Goal: Find specific page/section: Find specific page/section

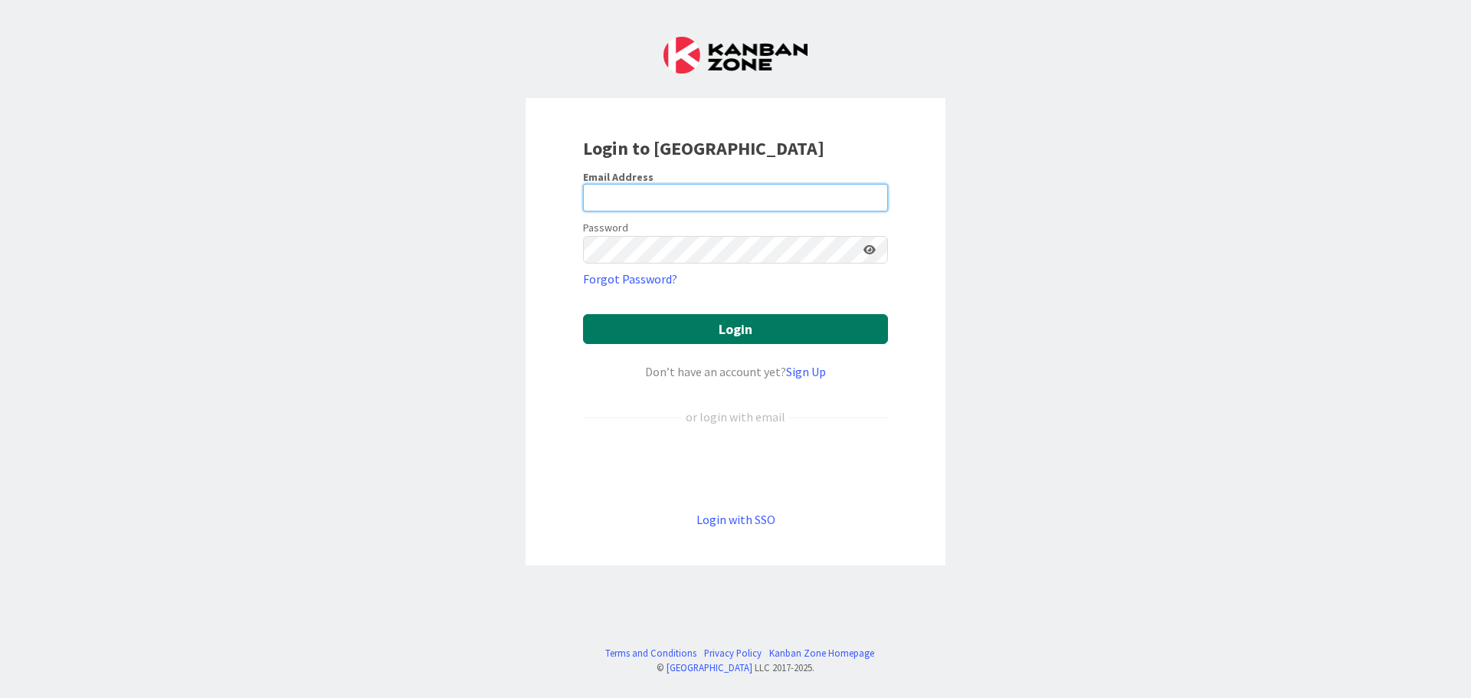
type input "[PERSON_NAME][EMAIL_ADDRESS][PERSON_NAME][DOMAIN_NAME]"
click at [742, 326] on button "Login" at bounding box center [735, 329] width 305 height 30
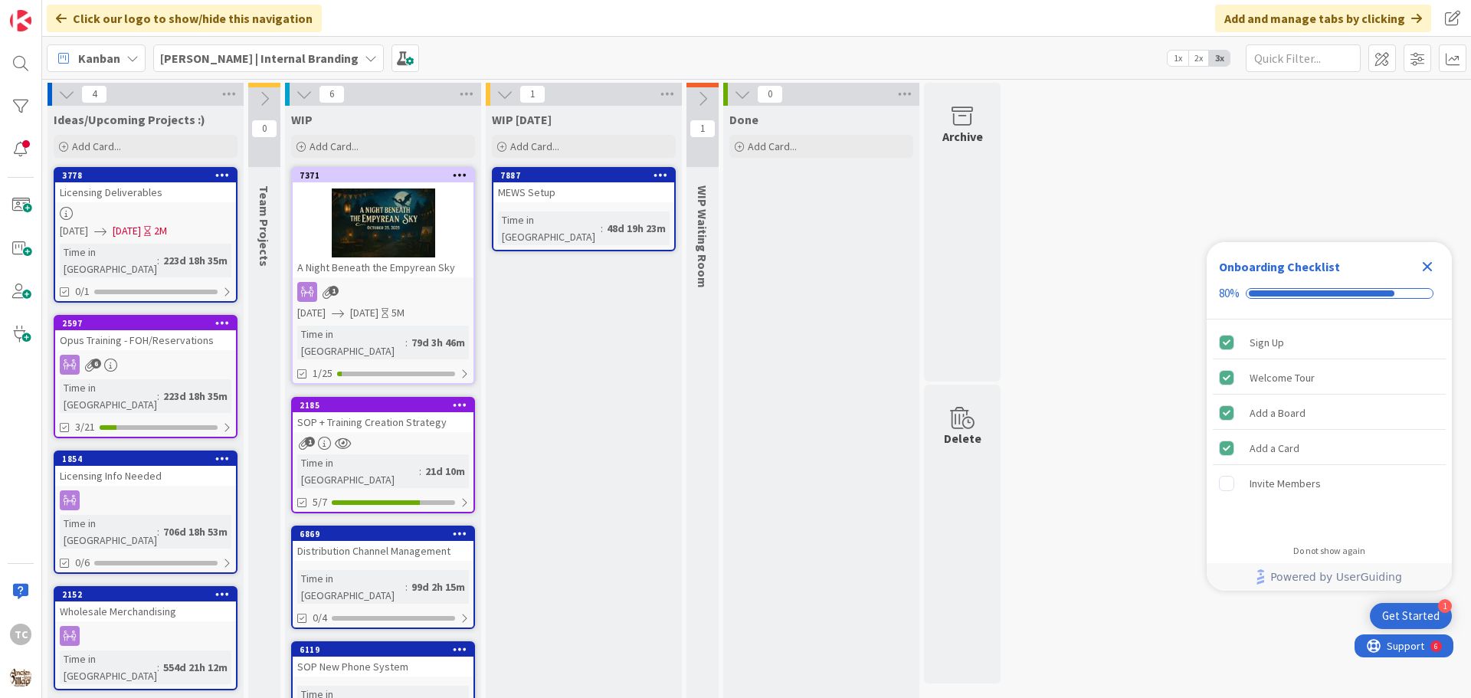
click at [1430, 269] on icon "Close Checklist" at bounding box center [1428, 267] width 10 height 10
click at [261, 57] on b "[PERSON_NAME] | Internal Branding" at bounding box center [259, 58] width 198 height 15
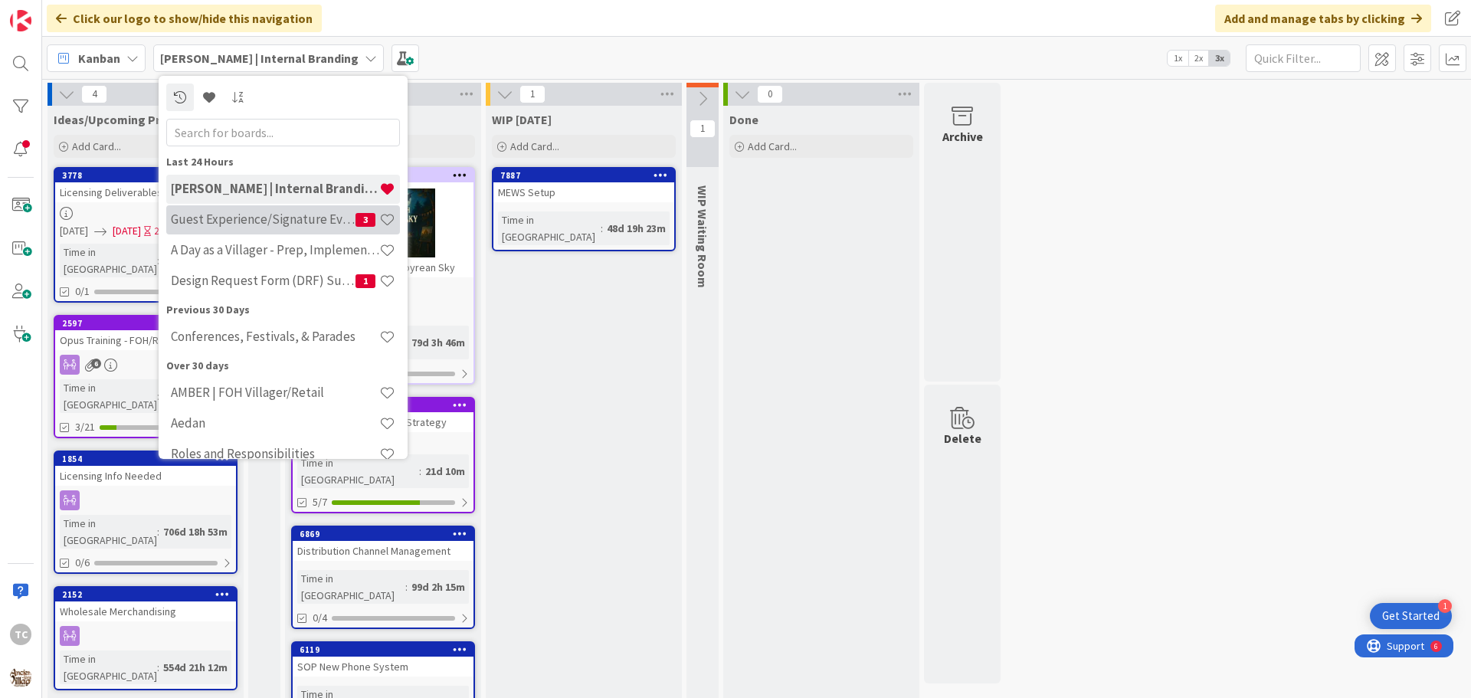
click at [198, 218] on h4 "Guest Experience/Signature Events" at bounding box center [263, 218] width 185 height 15
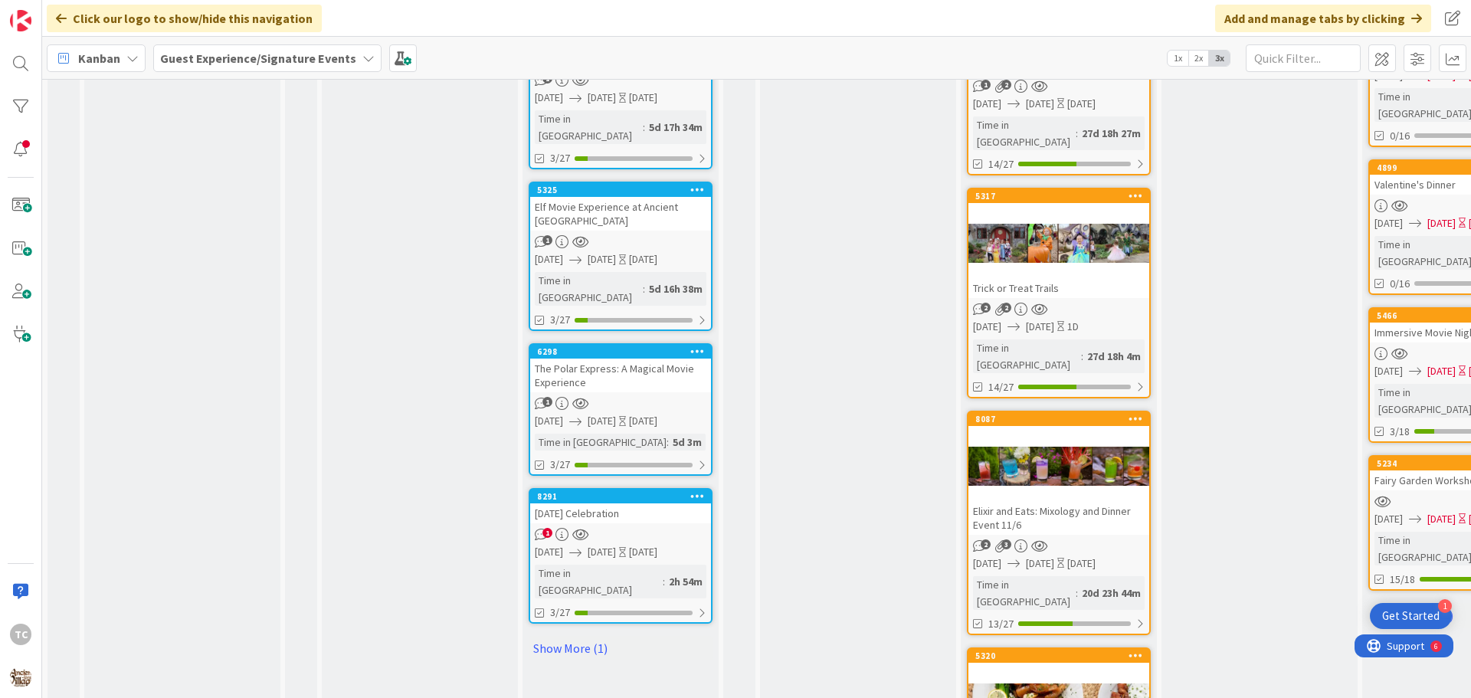
scroll to position [1226, 0]
